Goal: Transaction & Acquisition: Purchase product/service

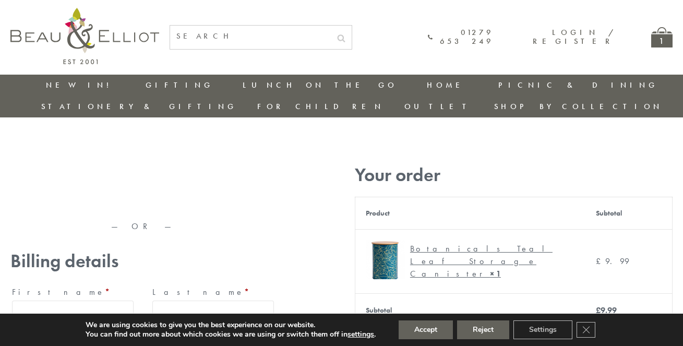
type input "[EMAIL_ADDRESS][DOMAIN_NAME]"
type input "[PERSON_NAME]"
type input "23, [GEOGRAPHIC_DATA], [GEOGRAPHIC_DATA]"
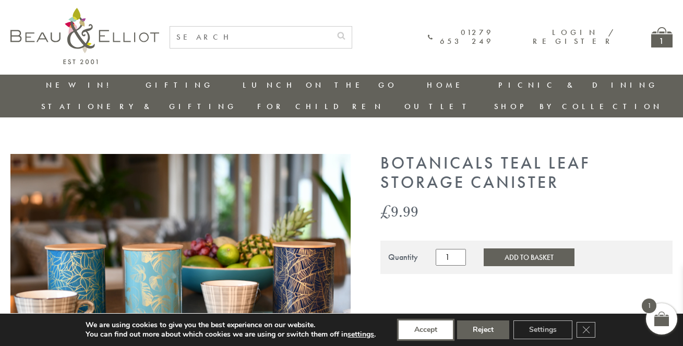
click at [426, 330] on button "Accept" at bounding box center [426, 330] width 54 height 19
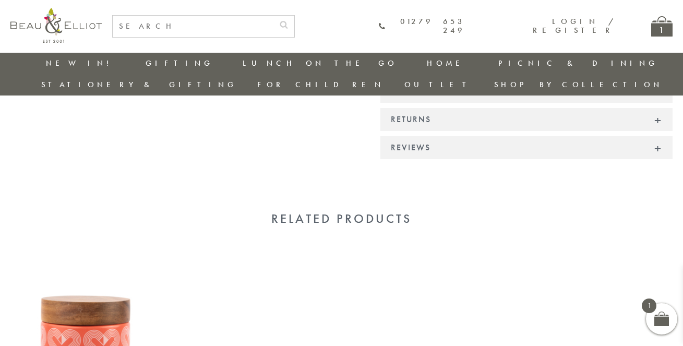
scroll to position [855, 0]
